Goal: Transaction & Acquisition: Purchase product/service

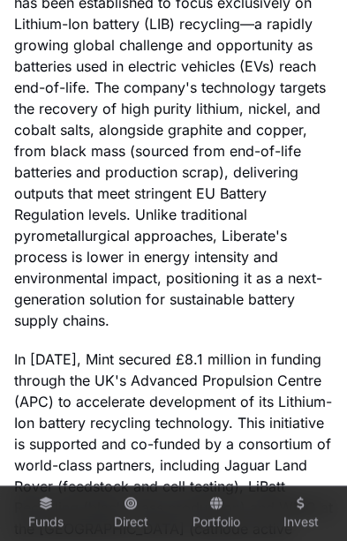
scroll to position [1916, 0]
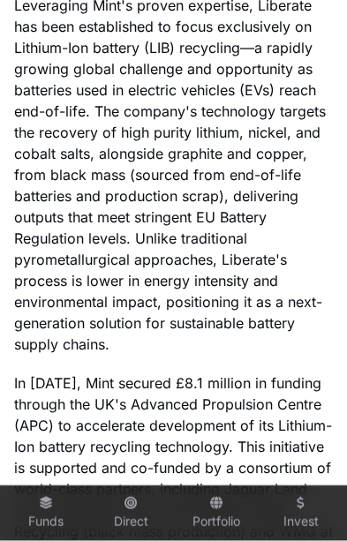
click at [44, 509] on icon at bounding box center [46, 503] width 14 height 12
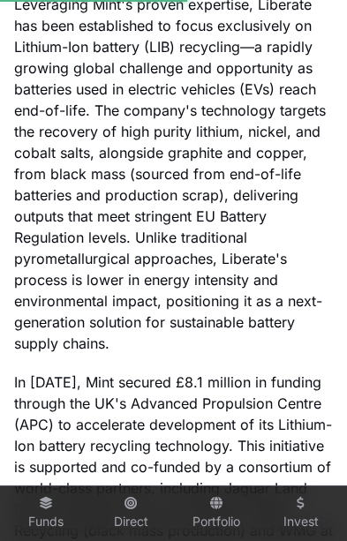
click at [41, 537] on link "Funds" at bounding box center [46, 514] width 71 height 48
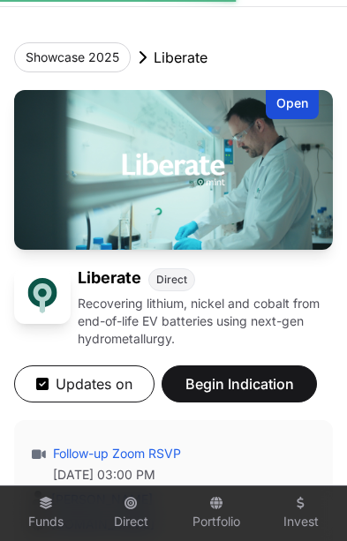
scroll to position [0, 0]
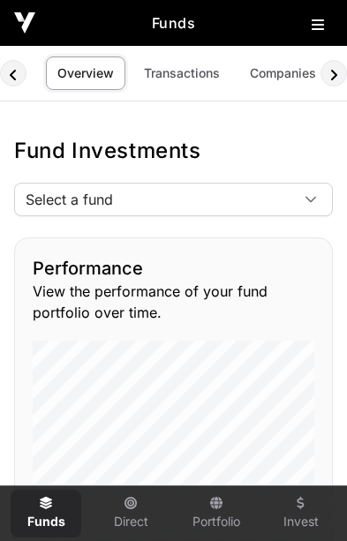
click at [286, 200] on span "Select a fund" at bounding box center [152, 200] width 274 height 32
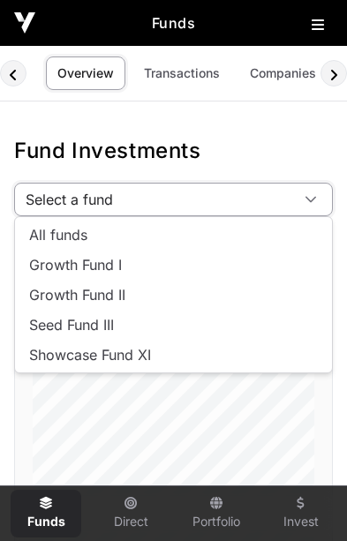
click at [52, 326] on span "Seed Fund III" at bounding box center [71, 325] width 85 height 14
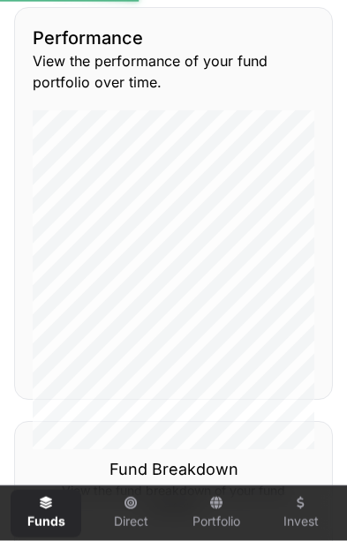
scroll to position [342, 0]
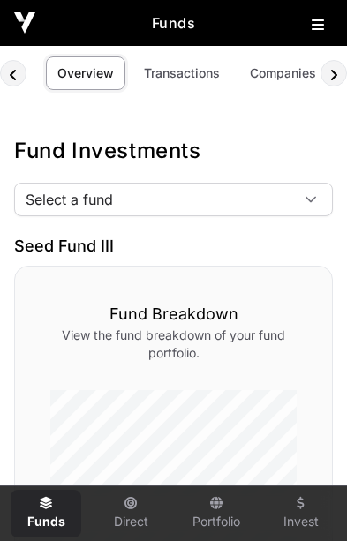
click at [27, 30] on img at bounding box center [24, 22] width 21 height 21
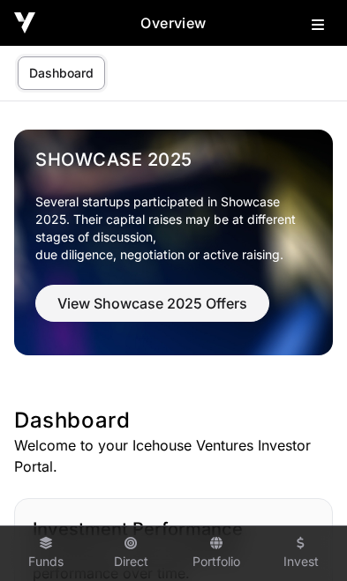
click at [214, 316] on button "View Showcase 2025 Offers" at bounding box center [152, 303] width 234 height 37
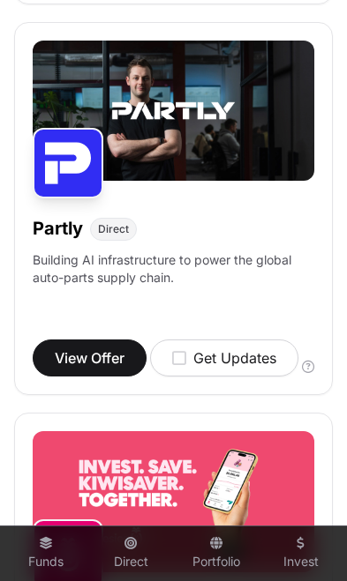
scroll to position [3120, 0]
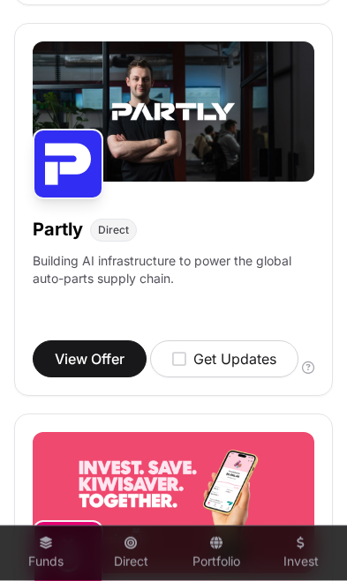
click at [86, 370] on span "View Offer" at bounding box center [90, 358] width 70 height 21
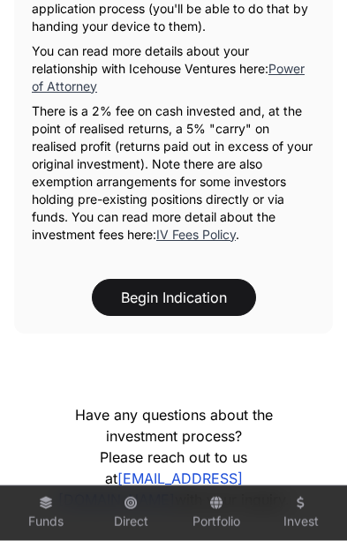
scroll to position [3296, 0]
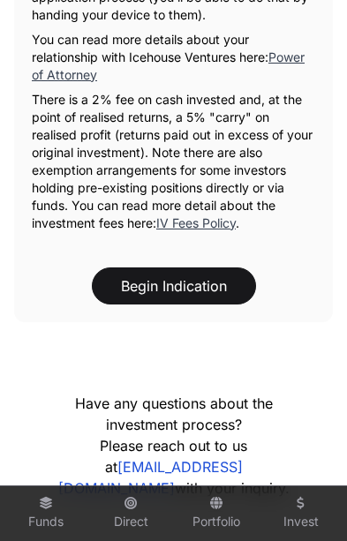
click at [199, 267] on button "Begin Indication" at bounding box center [174, 285] width 164 height 37
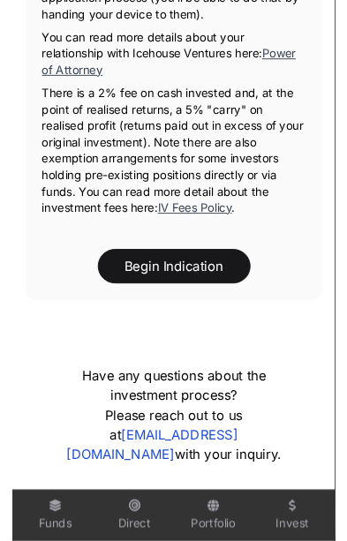
scroll to position [0, 7]
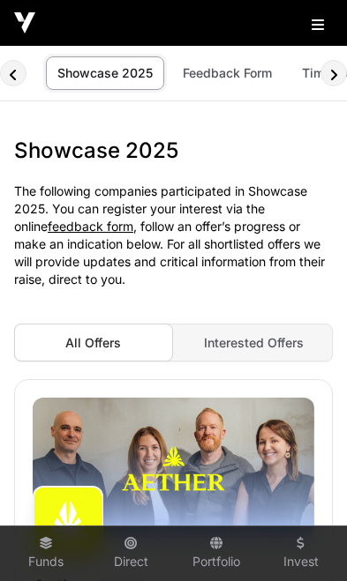
click at [34, 29] on img at bounding box center [24, 22] width 21 height 21
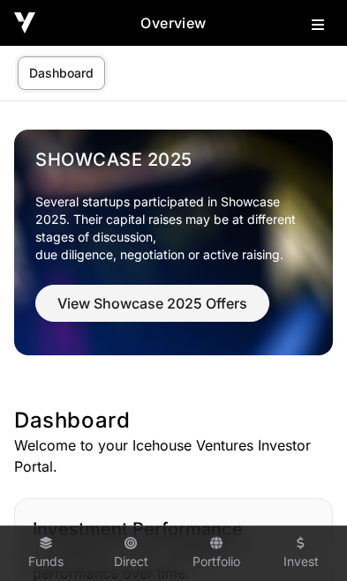
click at [214, 540] on link "Portfolio" at bounding box center [216, 554] width 71 height 48
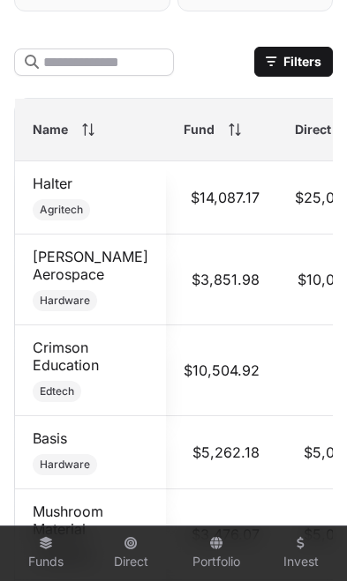
scroll to position [1211, 0]
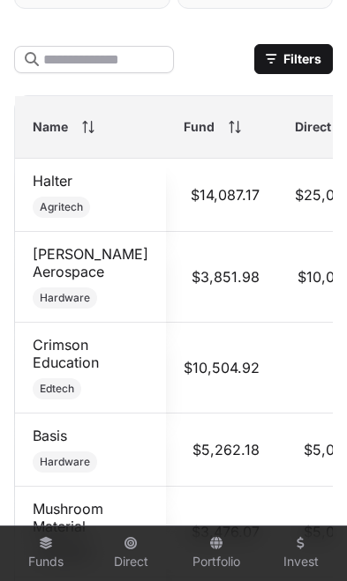
click at [85, 132] on icon at bounding box center [85, 127] width 1 height 12
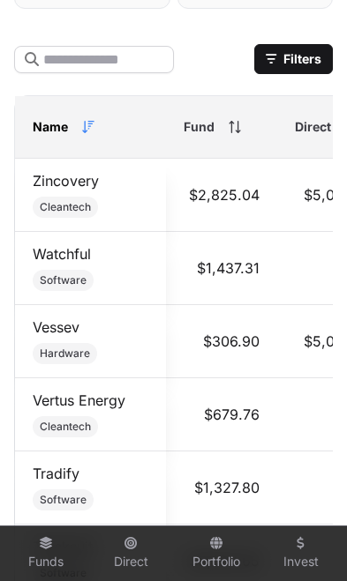
click at [95, 131] on div "Name" at bounding box center [91, 127] width 116 height 18
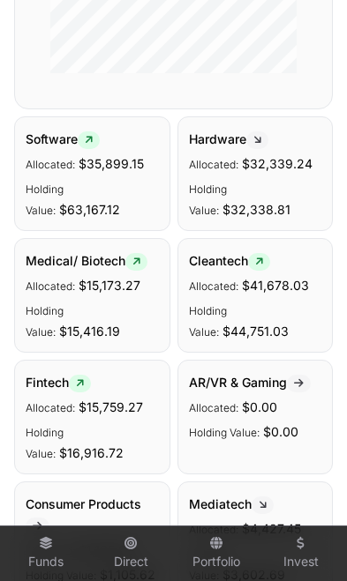
scroll to position [0, 0]
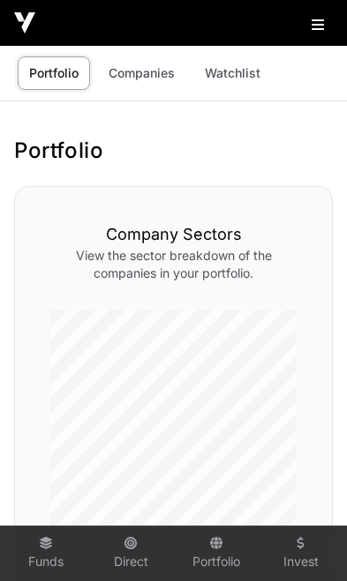
click at [36, 540] on link "Funds" at bounding box center [46, 554] width 71 height 48
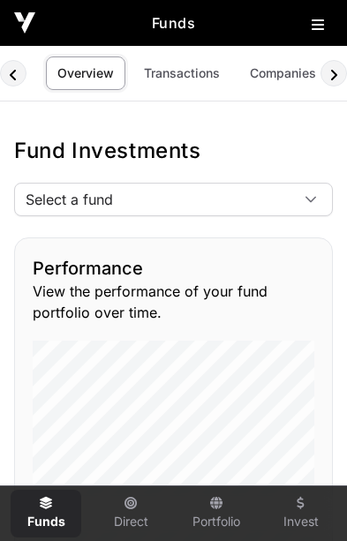
click at [284, 204] on span "Select a fund" at bounding box center [152, 200] width 274 height 32
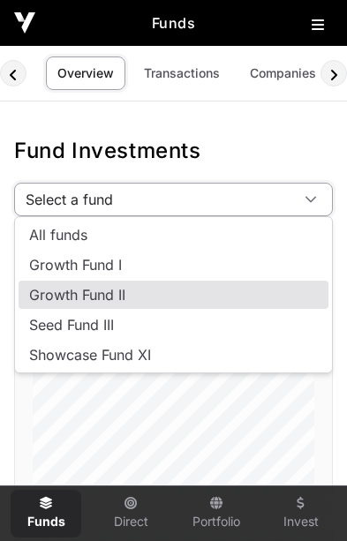
click at [130, 301] on li "Growth Fund II" at bounding box center [174, 295] width 310 height 28
